Goal: Check status: Check status

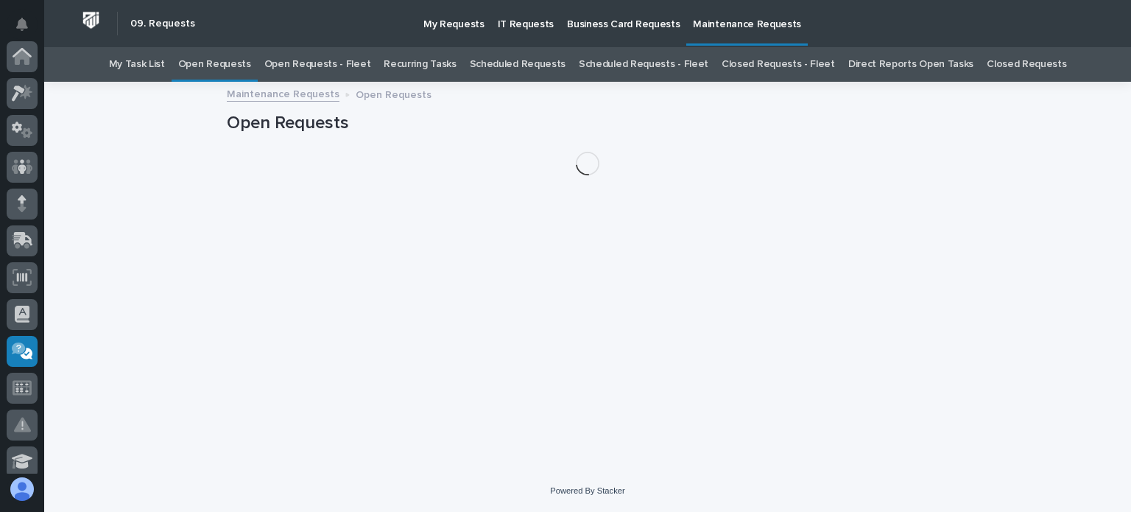
scroll to position [295, 0]
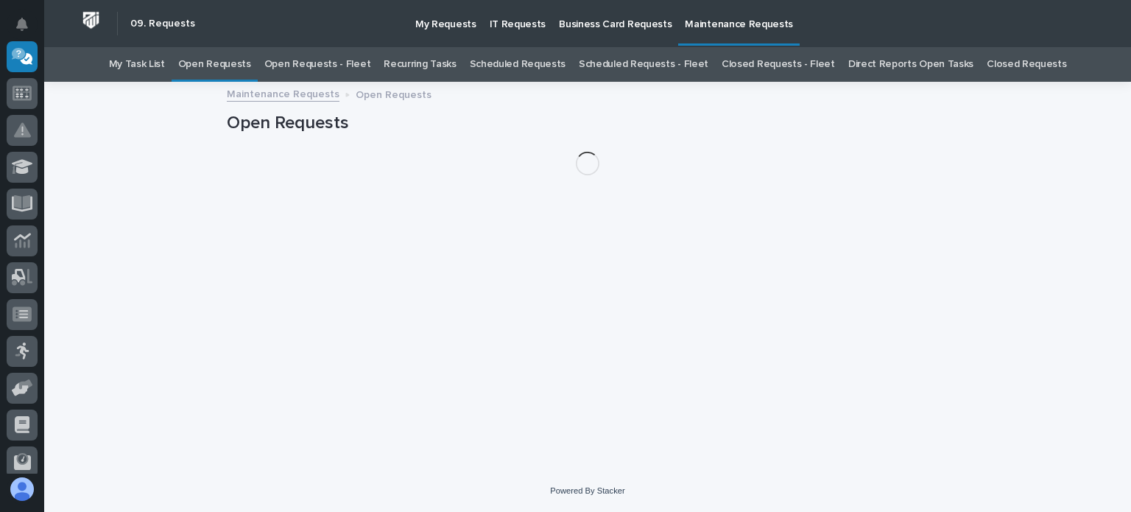
click at [356, 64] on link "Open Requests - Fleet" at bounding box center [317, 64] width 107 height 35
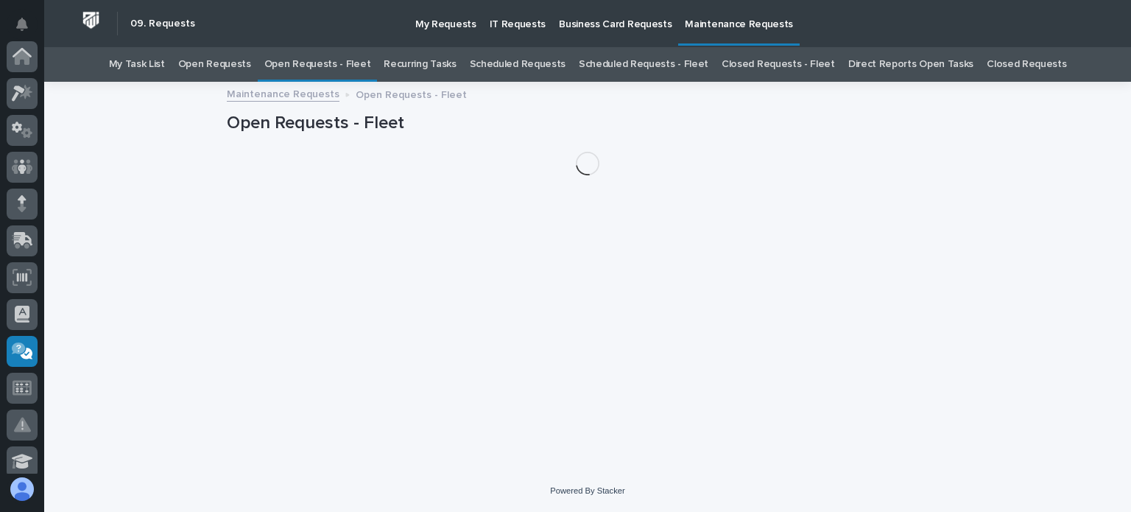
scroll to position [295, 0]
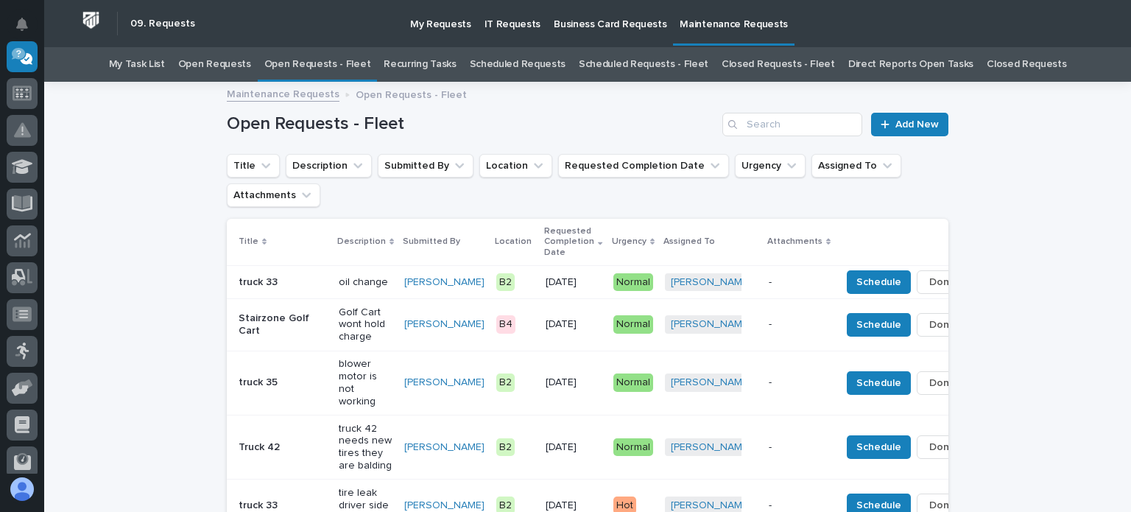
click at [339, 283] on p "oil change" at bounding box center [366, 282] width 54 height 13
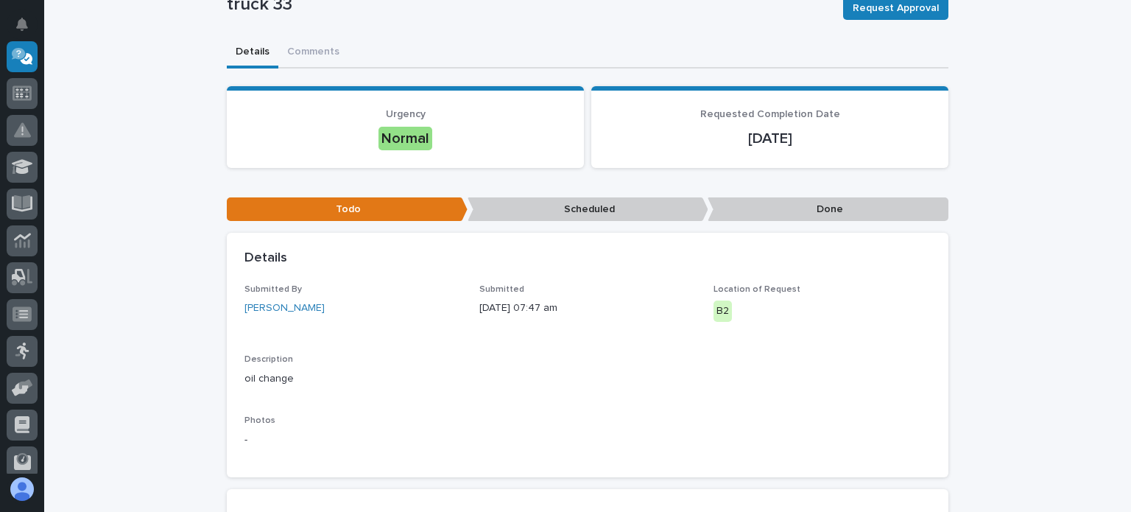
scroll to position [147, 0]
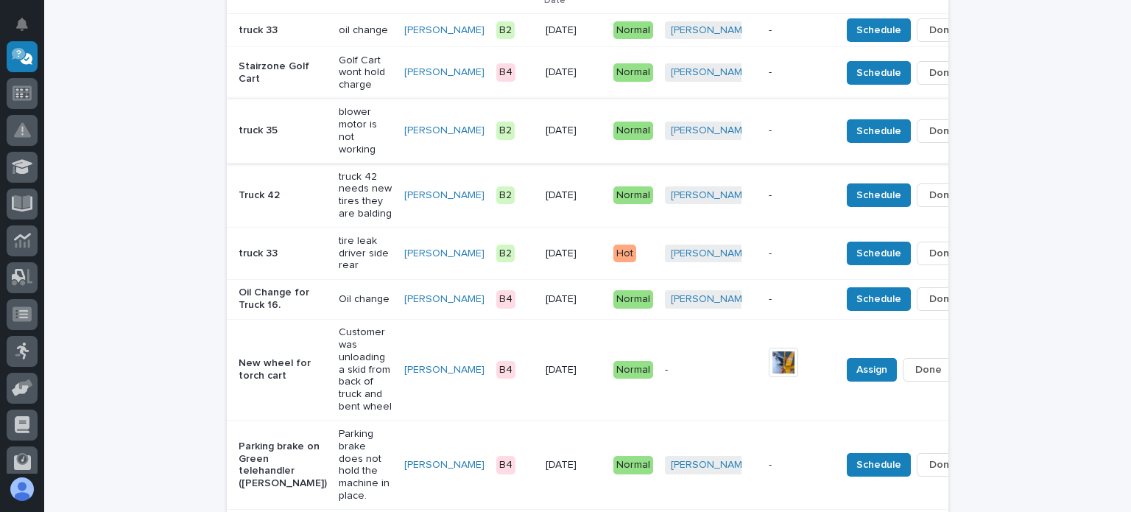
scroll to position [268, 0]
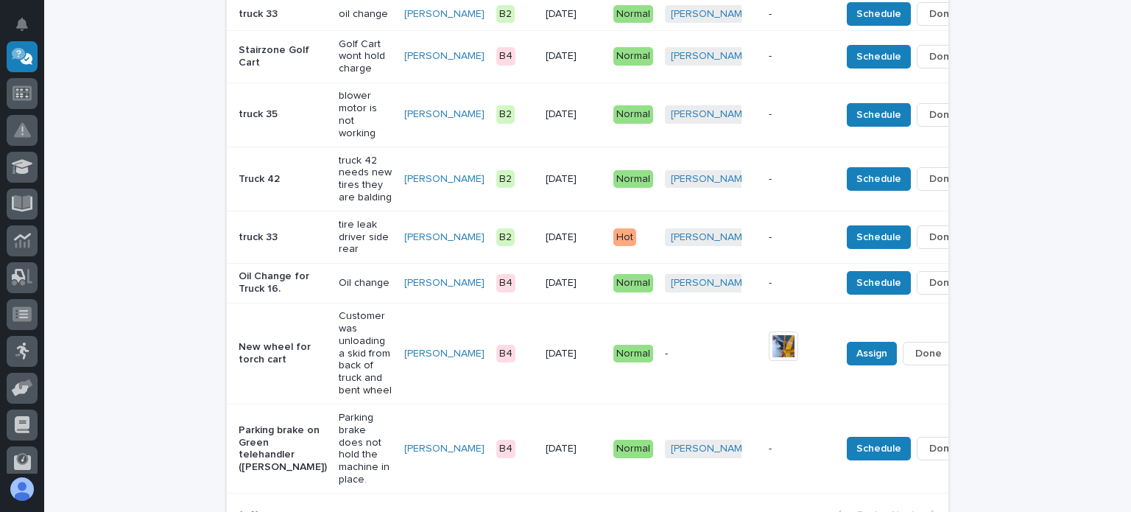
click at [339, 233] on p "tire leak driver side rear" at bounding box center [366, 237] width 54 height 37
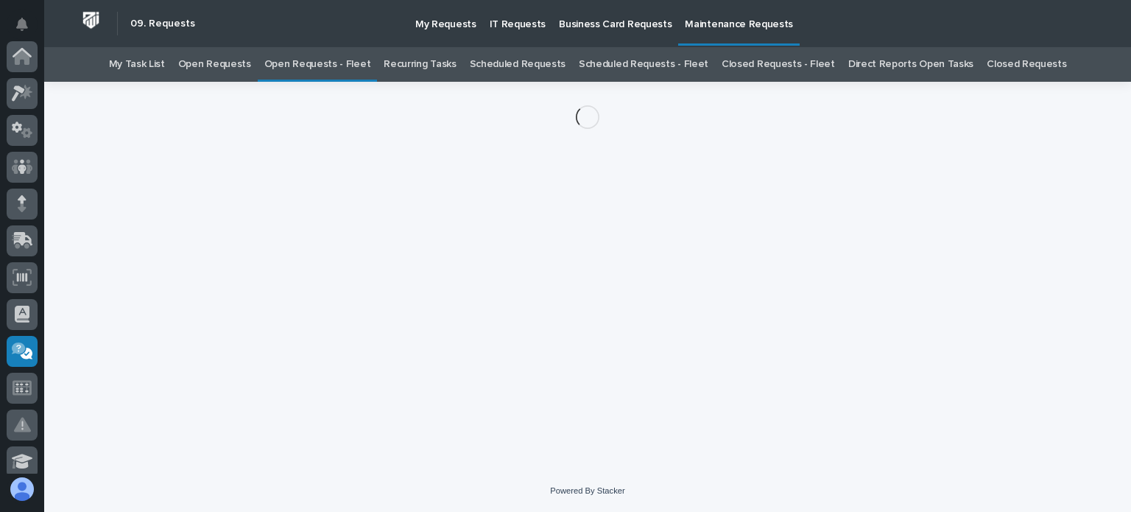
scroll to position [295, 0]
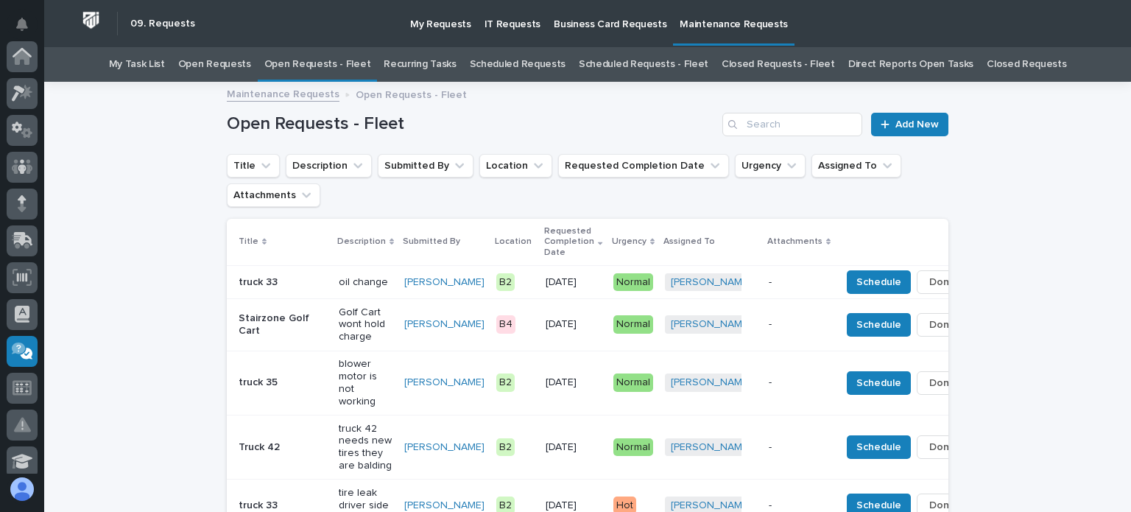
scroll to position [47, 0]
